Goal: Task Accomplishment & Management: Complete application form

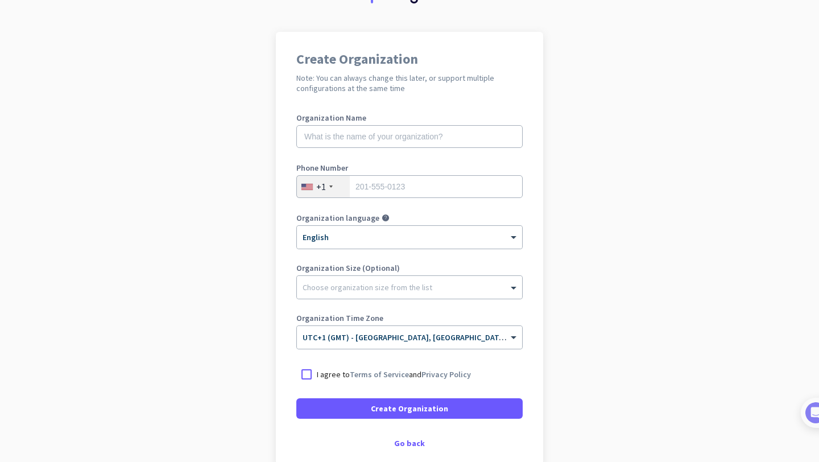
scroll to position [52, 0]
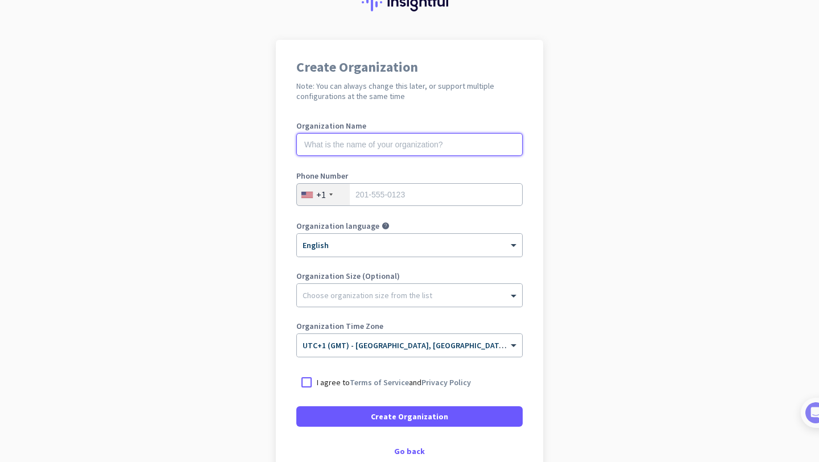
click at [463, 138] on input "text" at bounding box center [409, 144] width 226 height 23
type input "Mercor"
click at [328, 200] on div "+1" at bounding box center [323, 195] width 53 height 22
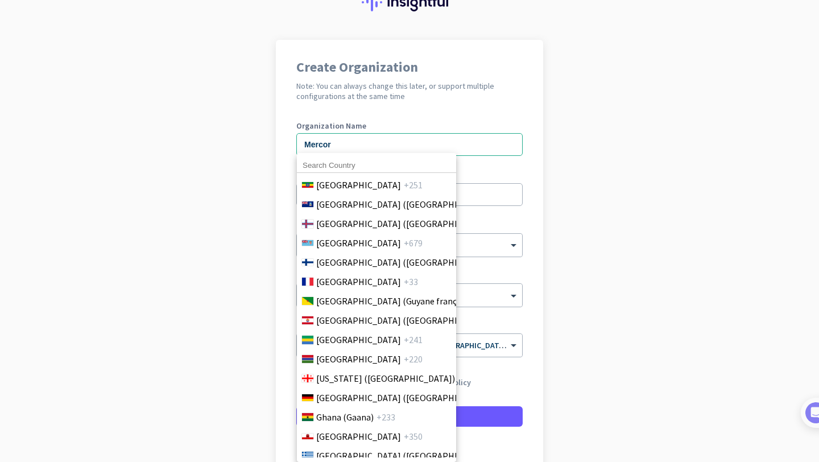
scroll to position [1600, 0]
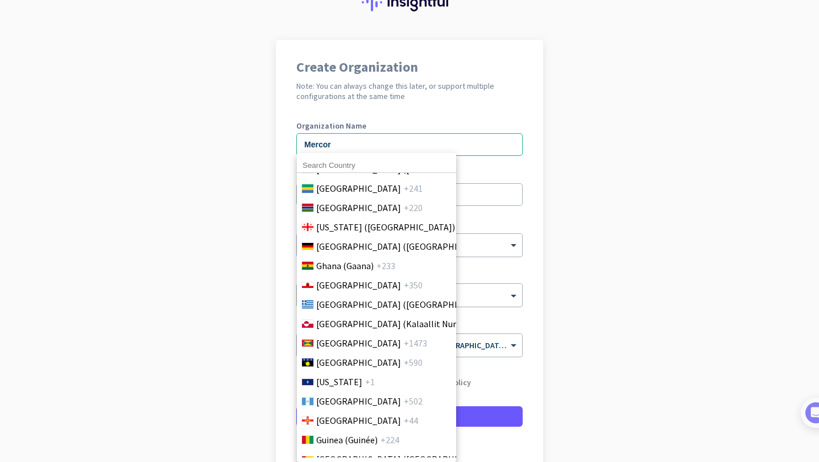
click at [350, 162] on input at bounding box center [376, 165] width 159 height 15
type input "4"
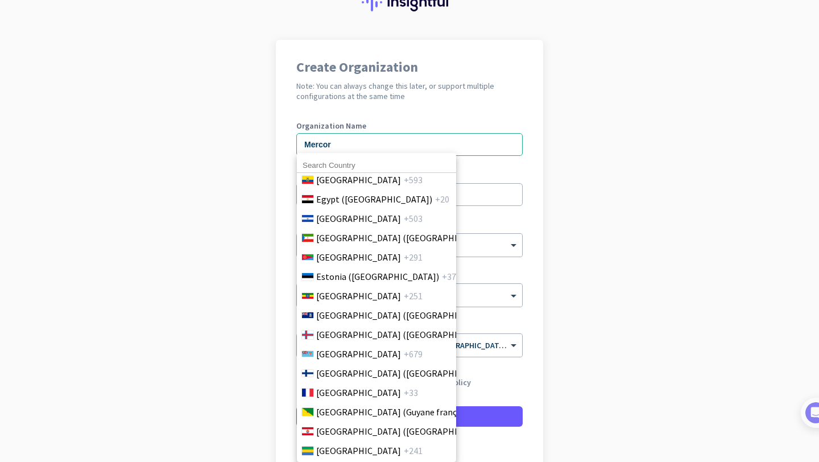
type input "y"
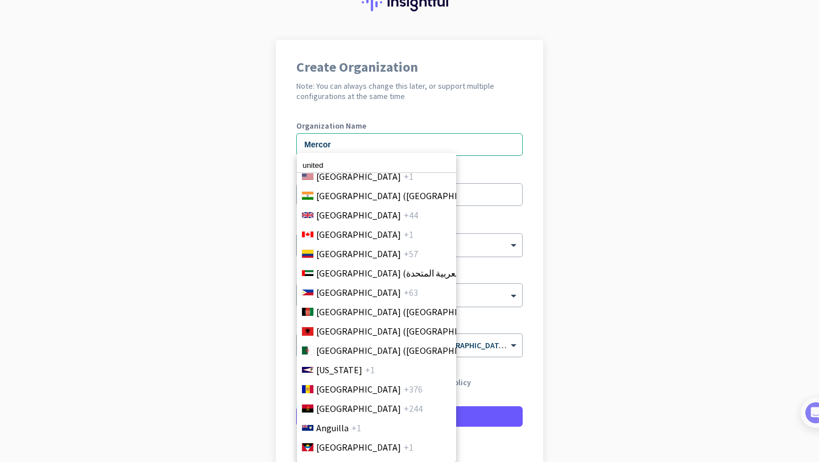
scroll to position [0, 0]
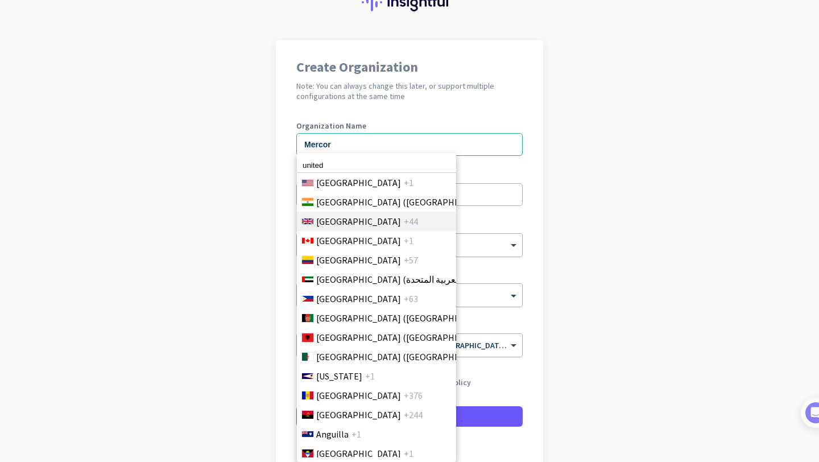
type input "united"
click at [353, 220] on span "[GEOGRAPHIC_DATA]" at bounding box center [358, 221] width 85 height 14
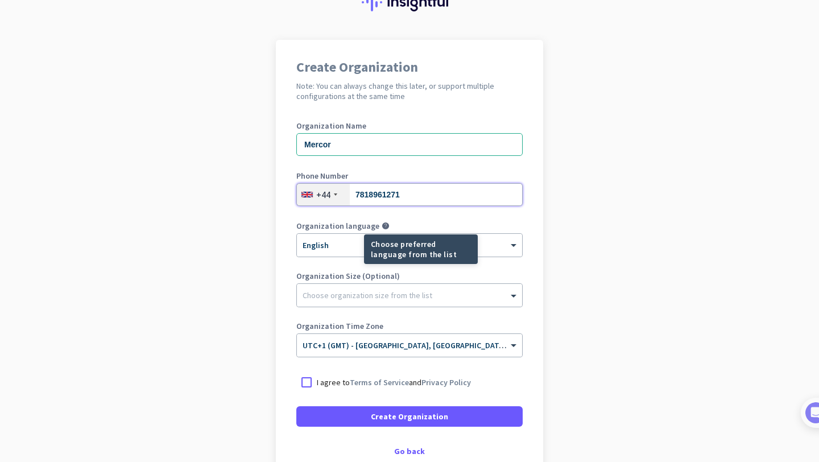
type input "7818961271"
click at [325, 254] on mat-tooltip-component "Choose preferred language from the list" at bounding box center [380, 249] width 114 height 30
click at [319, 288] on div at bounding box center [409, 292] width 225 height 11
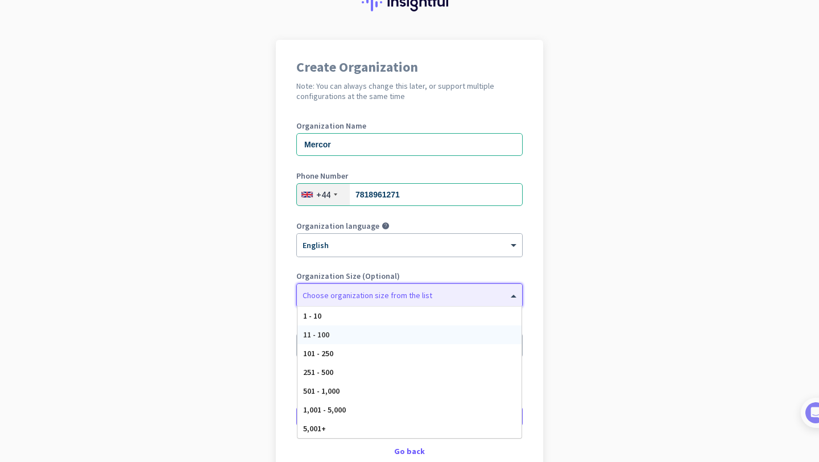
click at [337, 337] on div "11 - 100" at bounding box center [410, 334] width 224 height 19
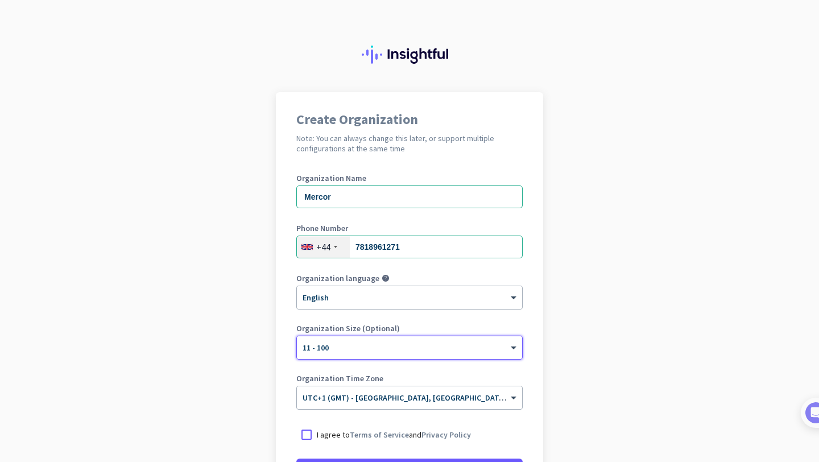
click at [398, 46] on img at bounding box center [410, 55] width 96 height 18
